Goal: Task Accomplishment & Management: Complete application form

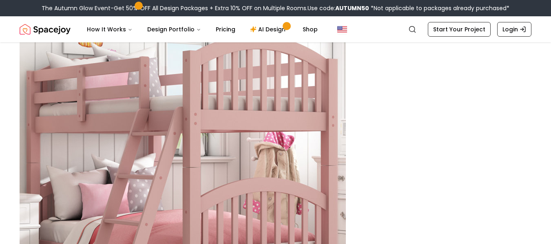
scroll to position [3446, 0]
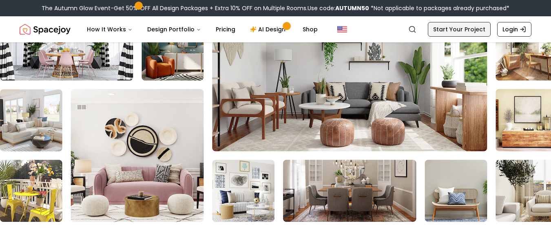
click at [447, 29] on link "Start Your Project" at bounding box center [459, 29] width 63 height 15
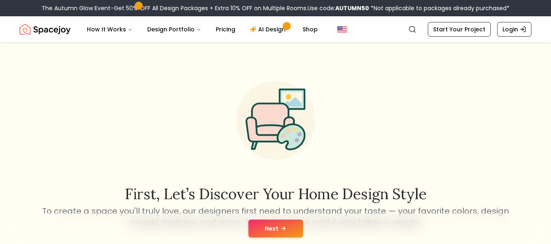
click at [291, 220] on div "Next" at bounding box center [276, 228] width 538 height 31
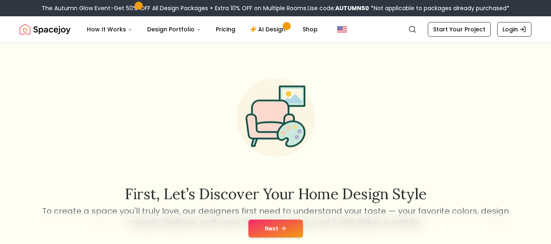
click at [290, 224] on button "Next" at bounding box center [276, 229] width 55 height 18
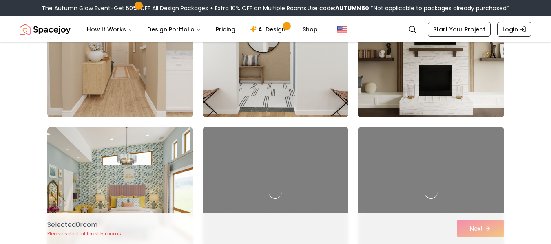
scroll to position [411, 0]
